Goal: Transaction & Acquisition: Purchase product/service

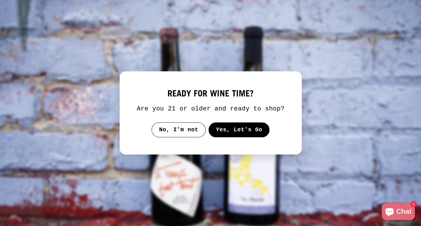
click at [247, 126] on button "Yes, Let's Go" at bounding box center [238, 129] width 61 height 15
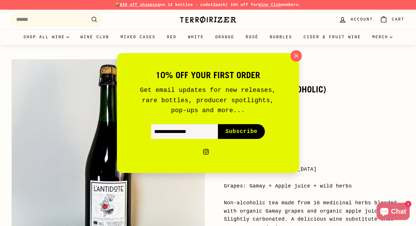
click at [347, 113] on div "10% off your first order Get email updates for new releases, rare bottles, prod…" at bounding box center [208, 113] width 416 height 226
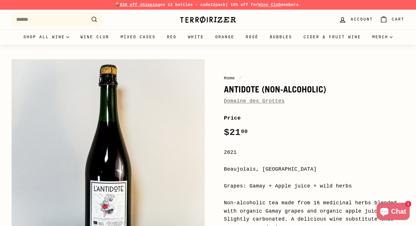
click at [245, 102] on link "Domaine des Grottes" at bounding box center [254, 101] width 61 height 6
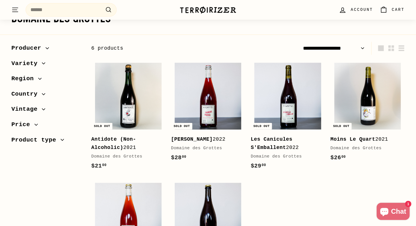
scroll to position [51, 0]
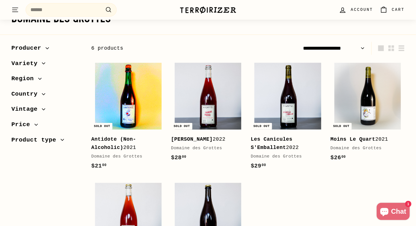
click at [128, 102] on img at bounding box center [128, 96] width 67 height 67
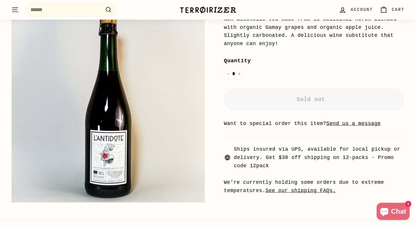
scroll to position [193, 0]
